Goal: Subscribe to service/newsletter

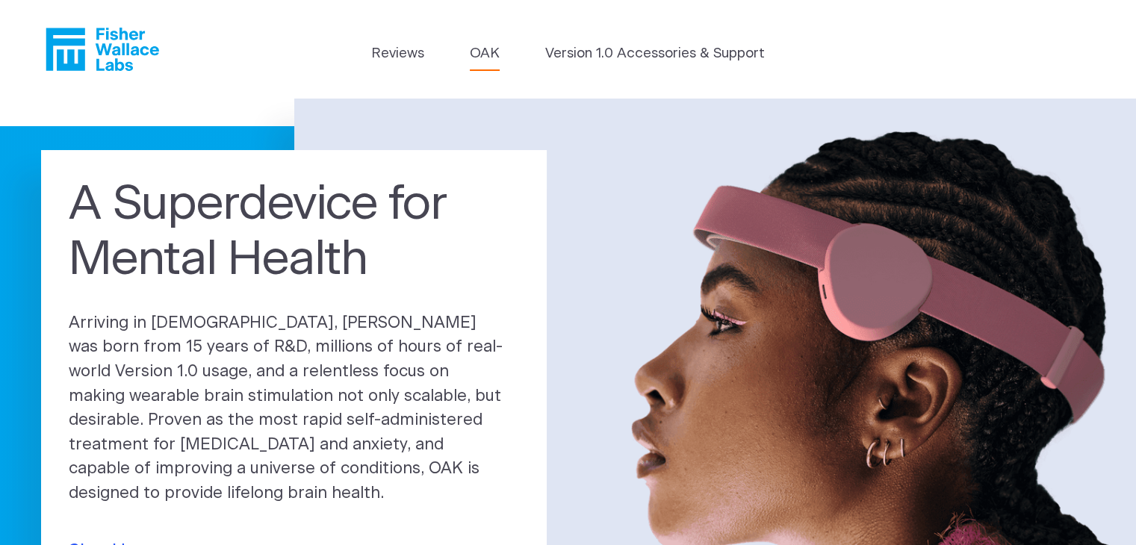
click at [481, 53] on link "OAK" at bounding box center [485, 53] width 30 height 21
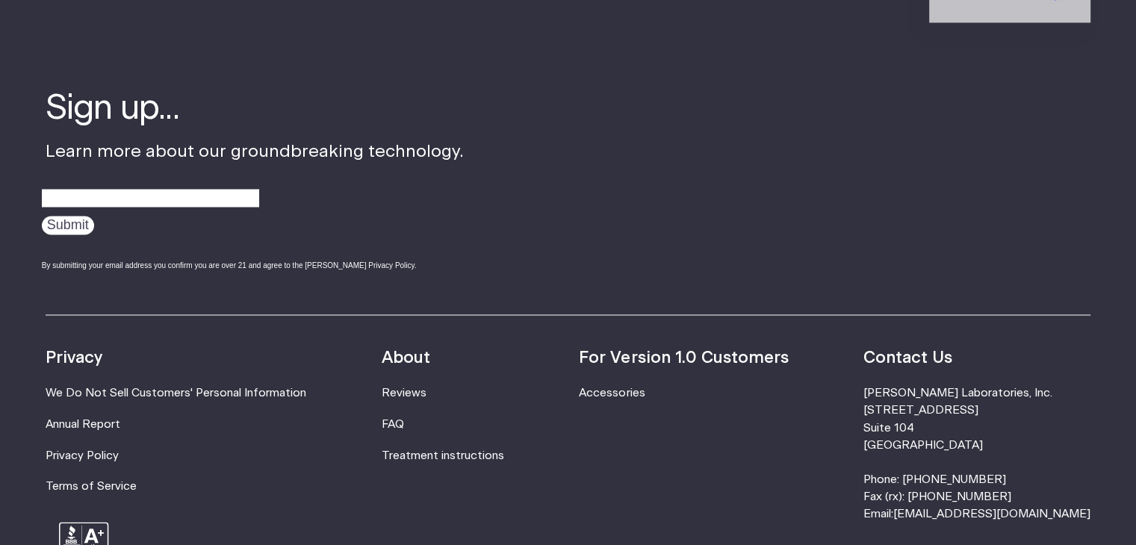
scroll to position [2613, 0]
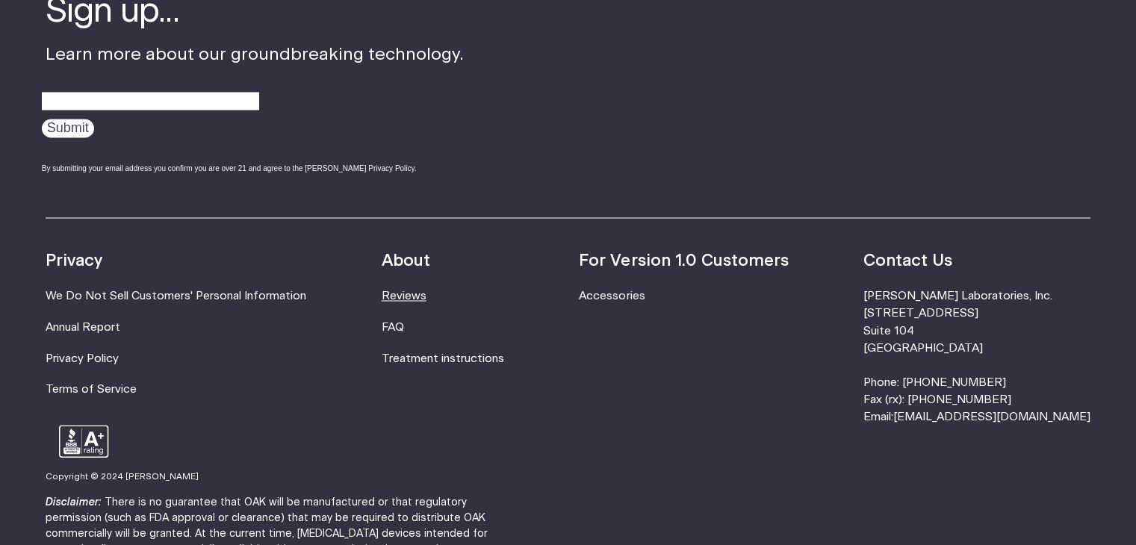
click at [413, 293] on link "Reviews" at bounding box center [404, 295] width 45 height 11
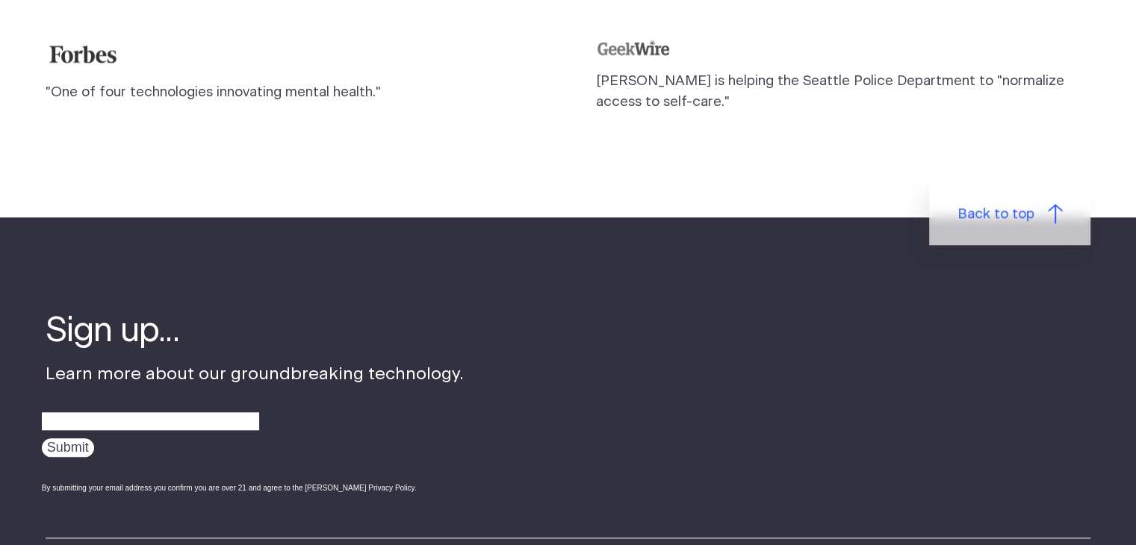
scroll to position [1717, 0]
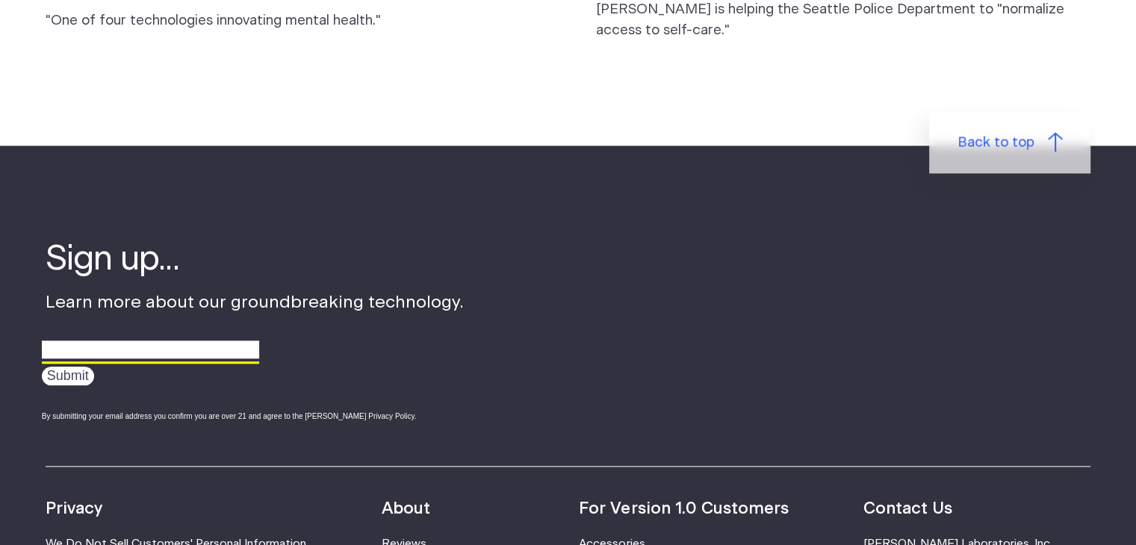
click at [174, 338] on input "email" at bounding box center [150, 349] width 217 height 23
type input "[PERSON_NAME][EMAIL_ADDRESS][DOMAIN_NAME]"
click at [67, 367] on input "Submit" at bounding box center [68, 376] width 52 height 19
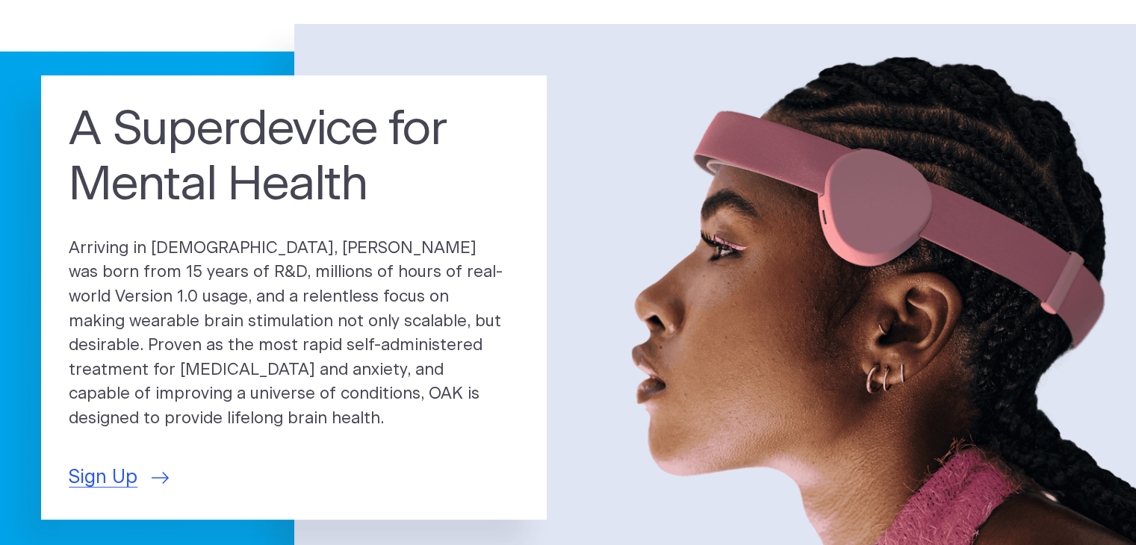
scroll to position [75, 0]
click at [105, 464] on span "Sign Up" at bounding box center [103, 478] width 69 height 28
